Goal: Transaction & Acquisition: Purchase product/service

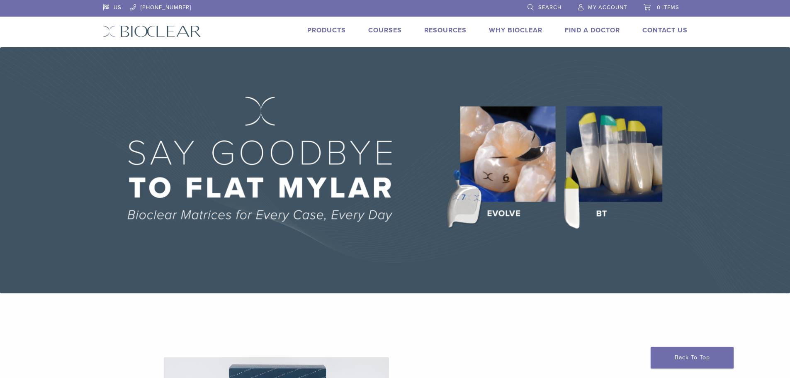
click at [608, 5] on span "My Account" at bounding box center [607, 7] width 39 height 7
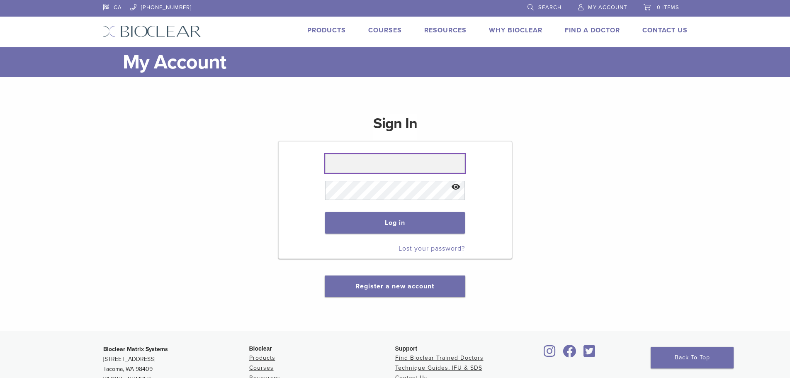
click at [375, 163] on input "text" at bounding box center [395, 163] width 140 height 19
type input "**********"
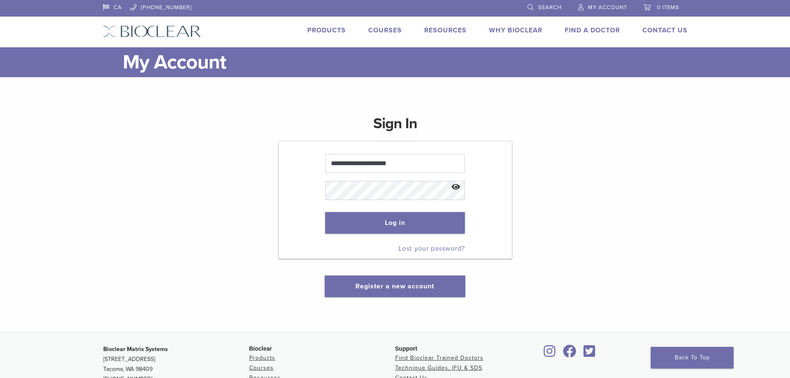
click at [455, 188] on button "Show password" at bounding box center [456, 187] width 18 height 21
click at [332, 30] on link "Products" at bounding box center [326, 30] width 39 height 8
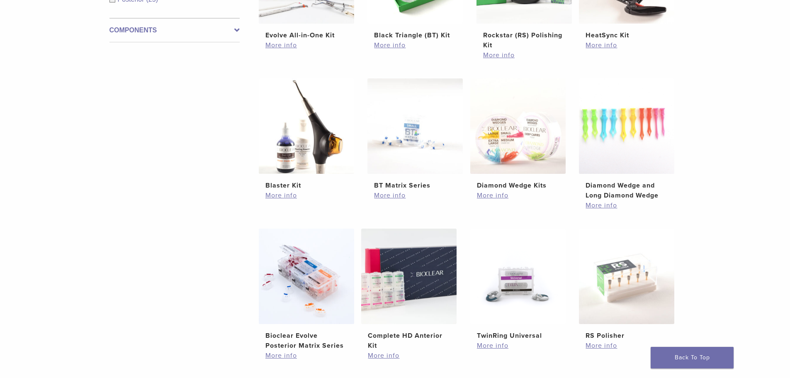
scroll to position [414, 0]
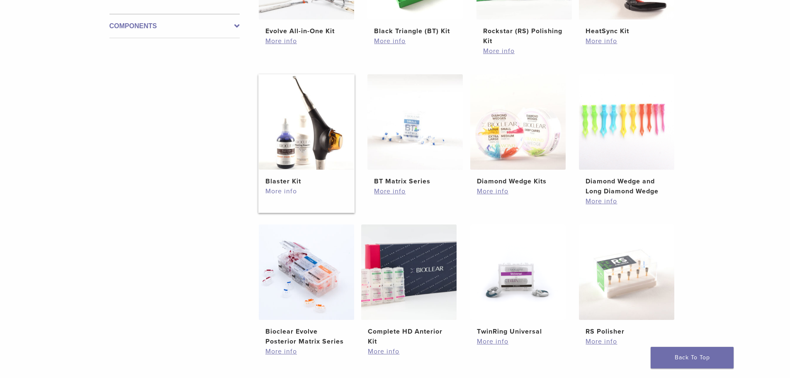
click at [287, 191] on link "More info" at bounding box center [306, 191] width 82 height 10
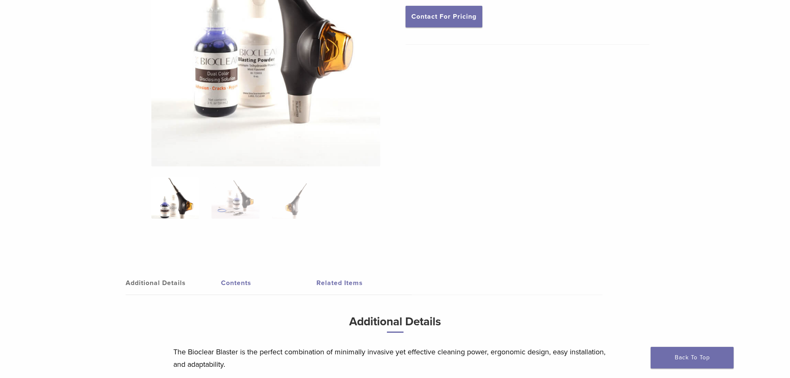
scroll to position [249, 0]
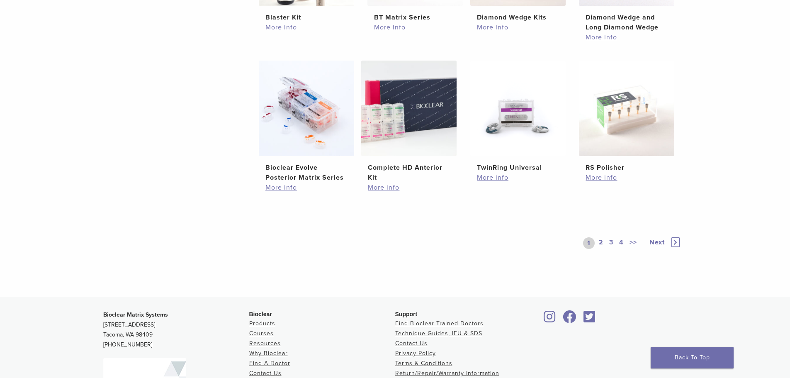
scroll to position [622, 0]
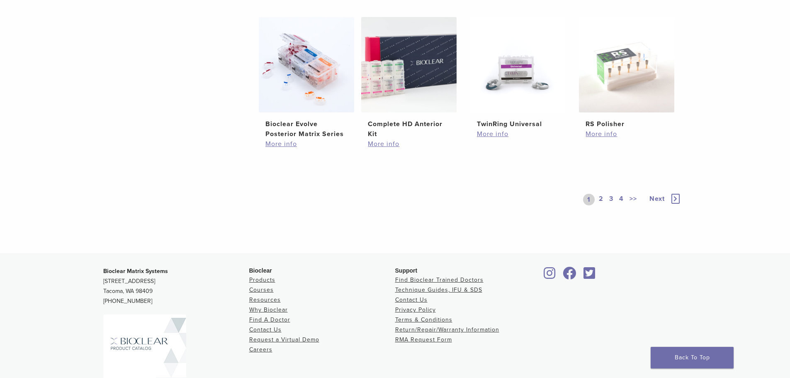
click at [599, 199] on link "2" at bounding box center [601, 200] width 8 height 12
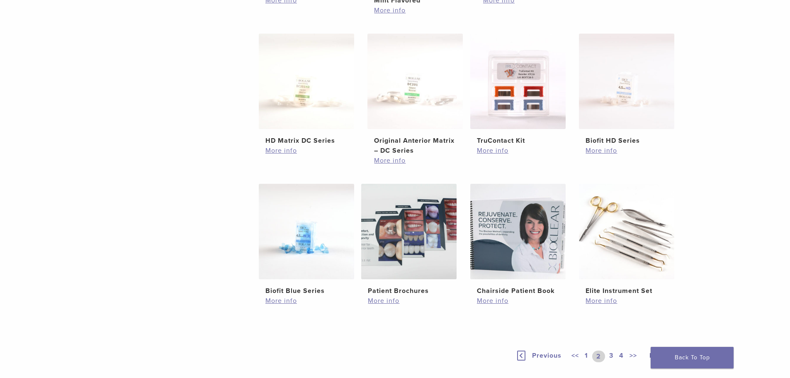
scroll to position [456, 0]
click at [611, 357] on link "3" at bounding box center [610, 355] width 7 height 12
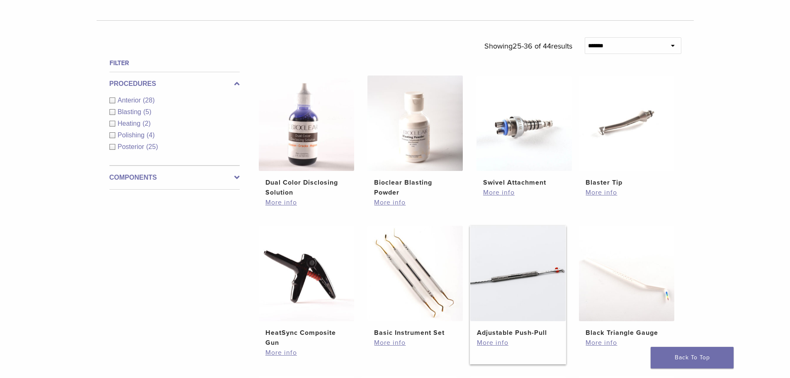
scroll to position [249, 0]
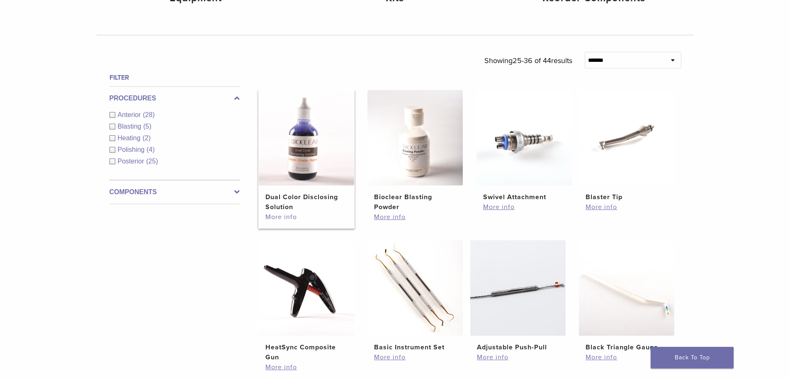
click at [281, 215] on link "More info" at bounding box center [306, 217] width 82 height 10
